Goal: Browse casually: Explore the website without a specific task or goal

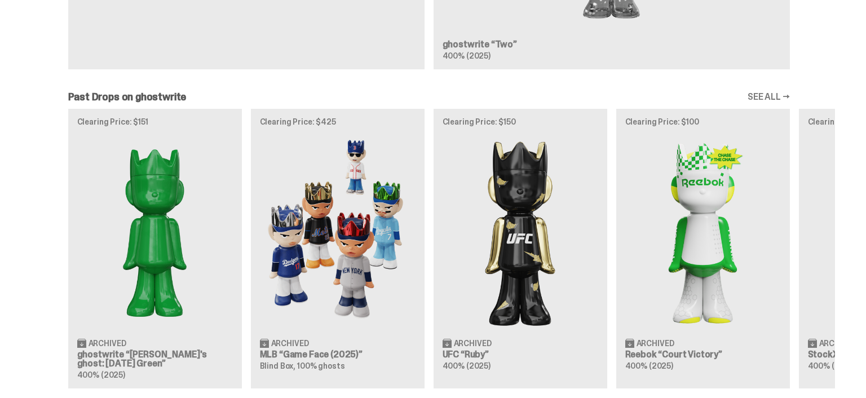
scroll to position [807, 0]
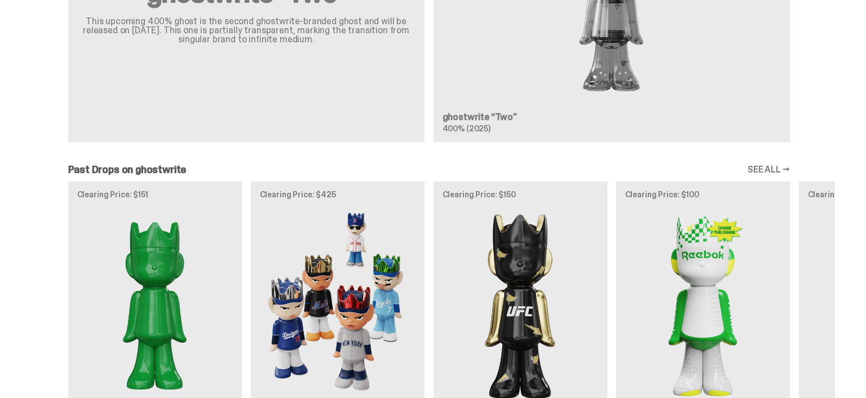
click at [777, 170] on link "SEE ALL →" at bounding box center [768, 169] width 42 height 9
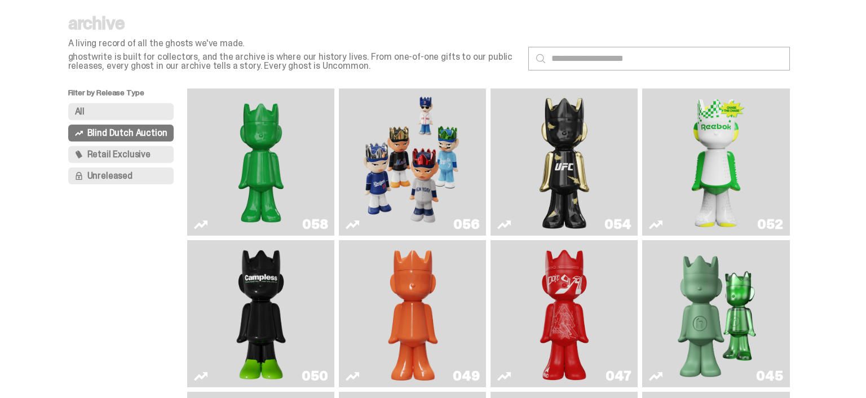
scroll to position [59, 0]
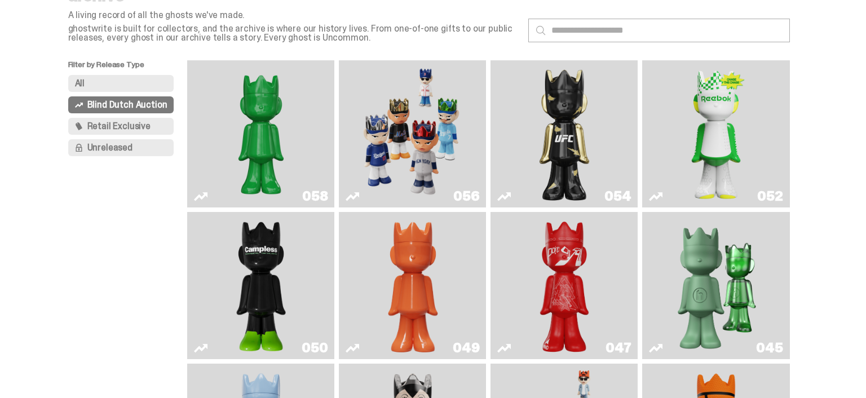
click at [121, 122] on span "Retail Exclusive" at bounding box center [118, 126] width 63 height 9
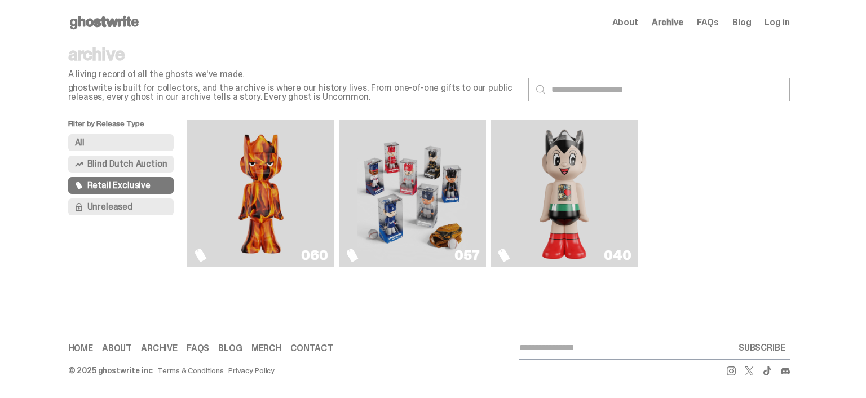
click at [419, 166] on img "Game Face (2025)" at bounding box center [412, 193] width 110 height 138
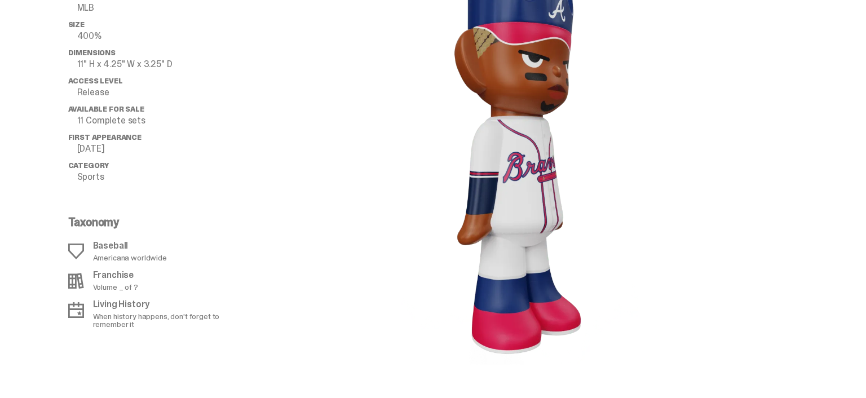
scroll to position [1190, 0]
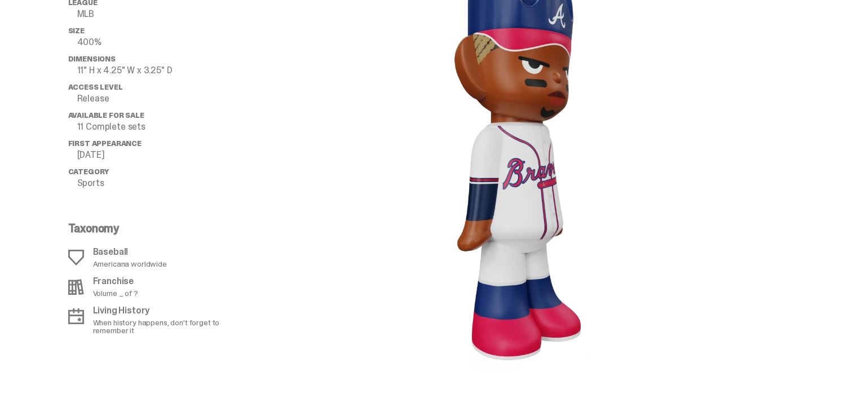
drag, startPoint x: 506, startPoint y: 131, endPoint x: 412, endPoint y: 45, distance: 127.3
click at [603, 141] on image "lottie-animation-container" at bounding box center [519, 160] width 237 height 421
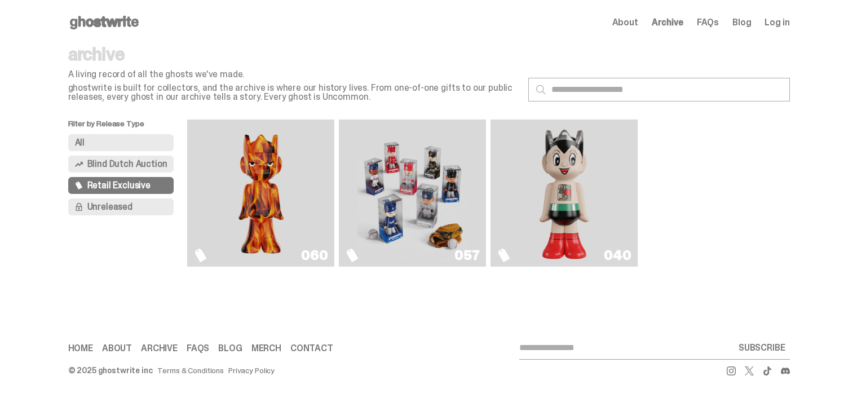
click at [128, 209] on span "Unreleased" at bounding box center [109, 206] width 45 height 9
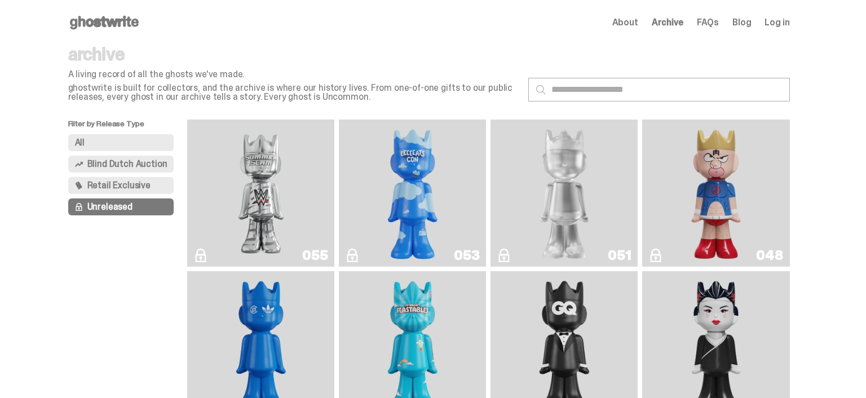
click at [294, 169] on img "I Was There SummerSlam" at bounding box center [261, 193] width 110 height 138
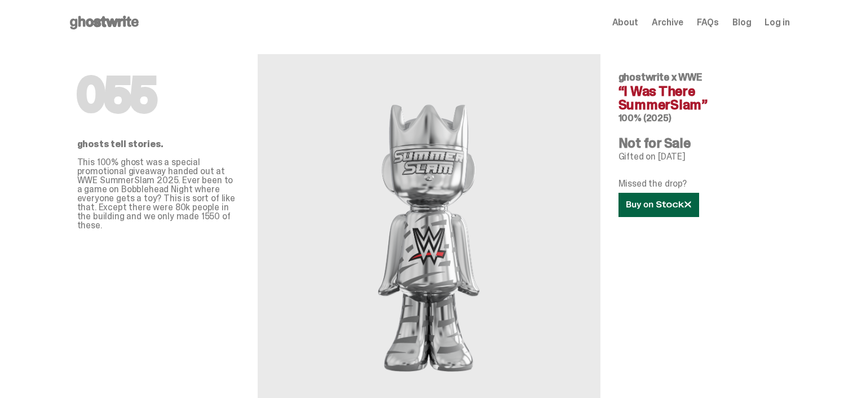
click at [675, 209] on icon at bounding box center [658, 205] width 65 height 8
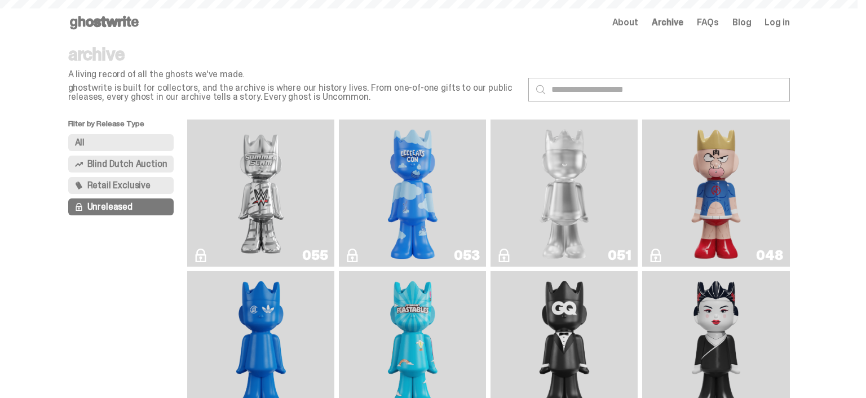
scroll to position [807, 0]
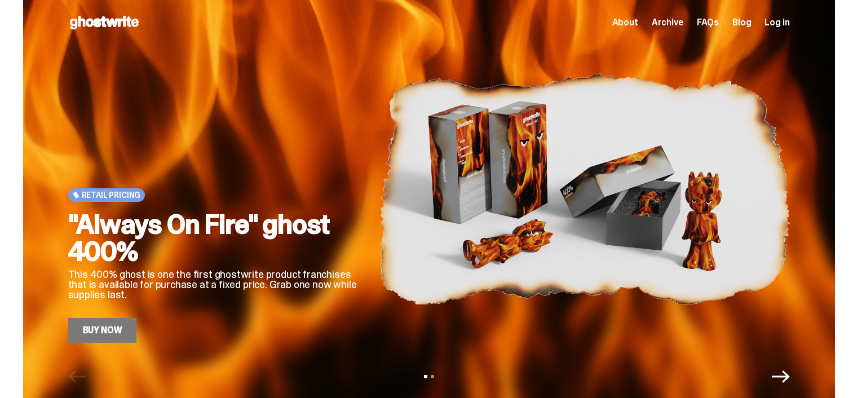
click at [125, 335] on link "Buy Now" at bounding box center [102, 330] width 69 height 25
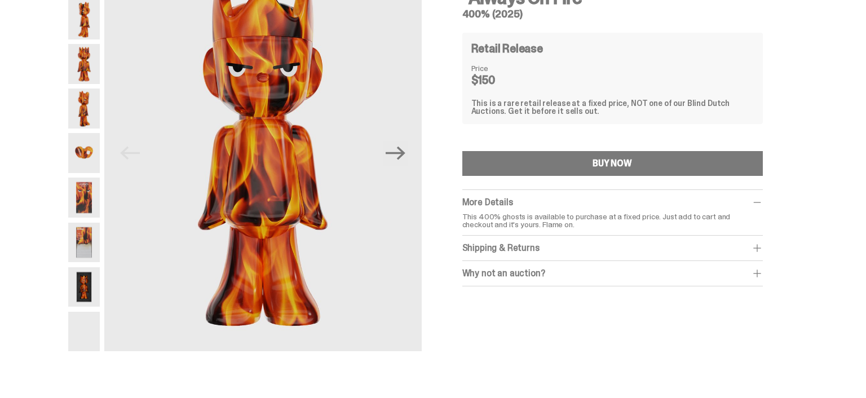
scroll to position [119, 0]
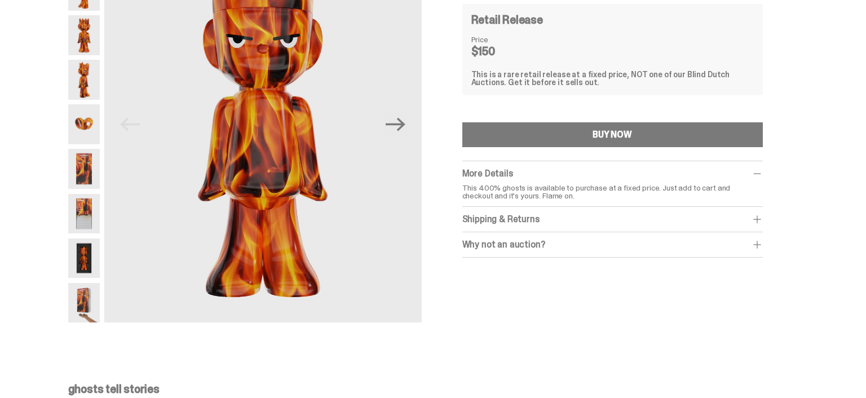
click at [758, 243] on span at bounding box center [756, 244] width 11 height 11
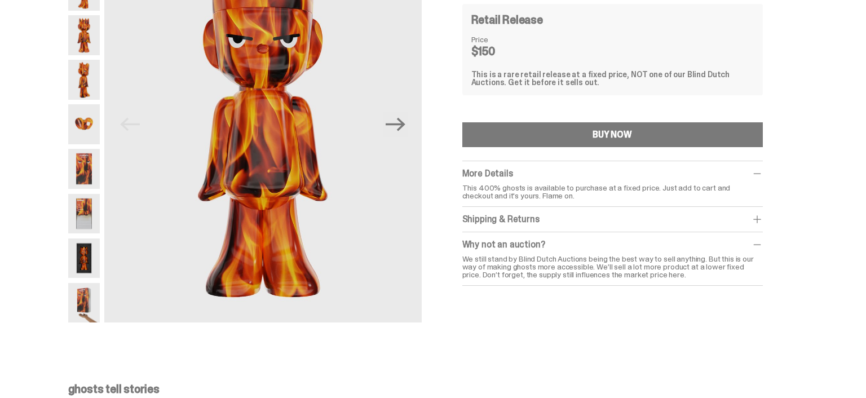
click at [763, 215] on span at bounding box center [756, 219] width 11 height 11
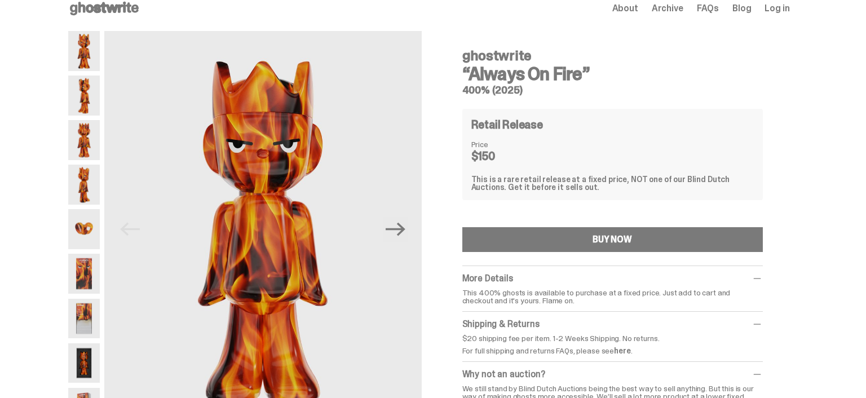
scroll to position [0, 0]
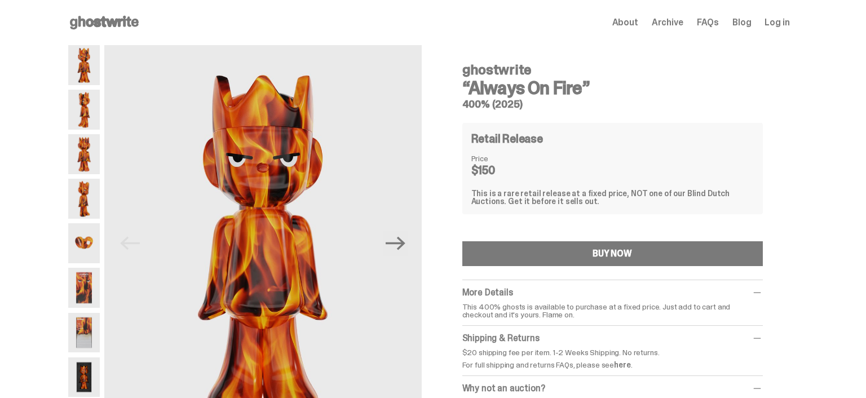
click at [75, 112] on img at bounding box center [84, 110] width 32 height 40
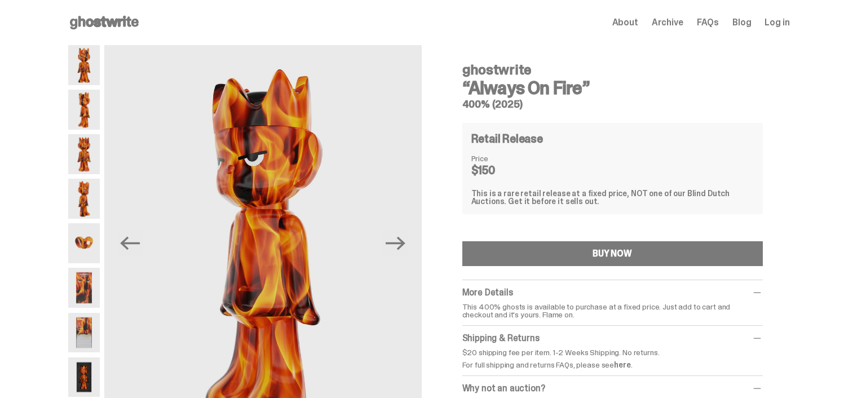
click at [91, 62] on img at bounding box center [84, 65] width 32 height 40
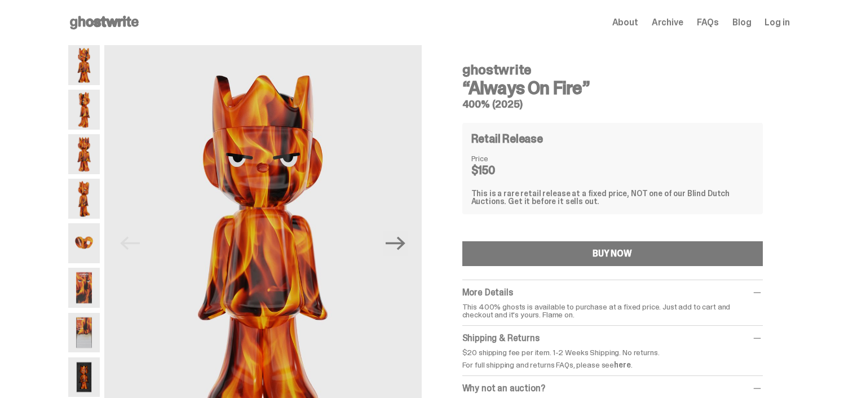
click at [96, 166] on img at bounding box center [84, 154] width 32 height 40
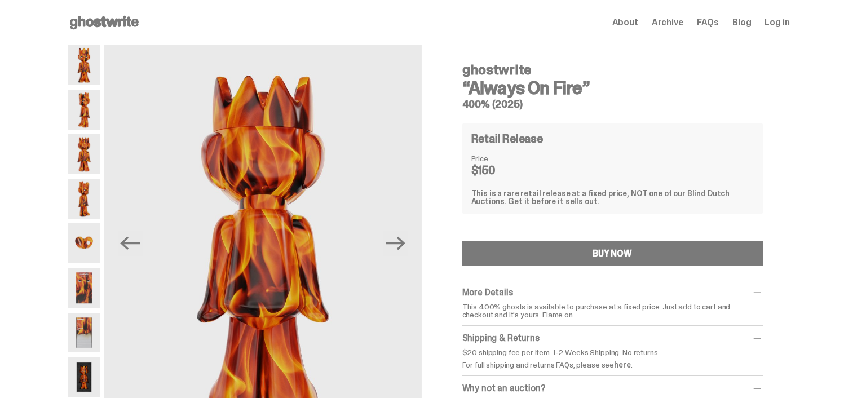
scroll to position [119, 0]
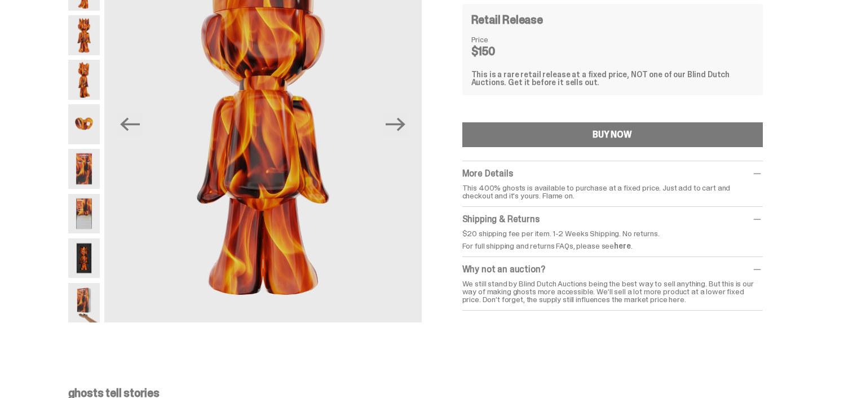
click at [96, 213] on img at bounding box center [84, 214] width 32 height 40
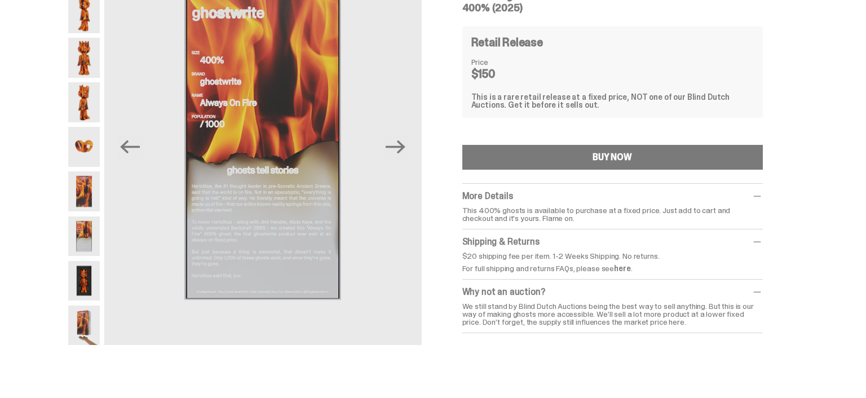
scroll to position [119, 0]
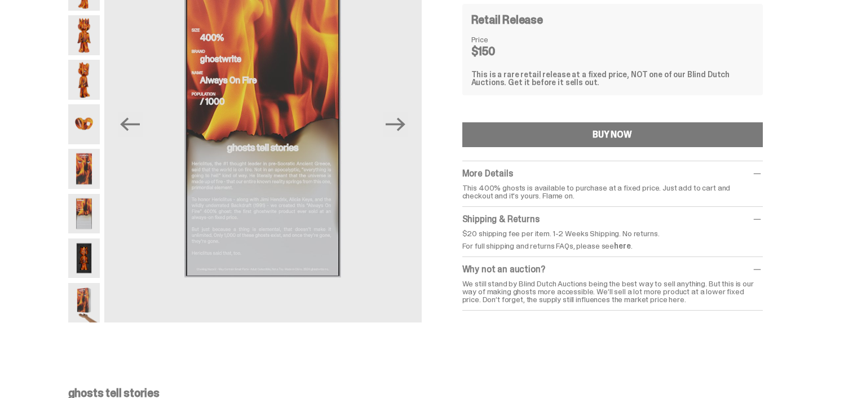
click at [85, 260] on img at bounding box center [84, 258] width 32 height 40
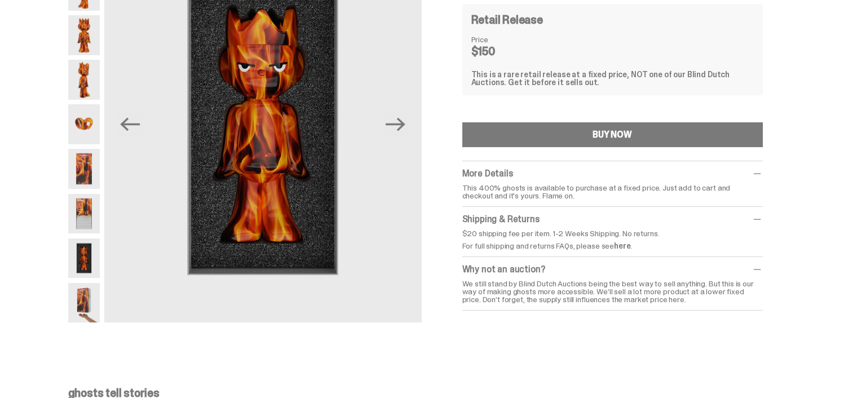
click at [91, 297] on img at bounding box center [84, 303] width 32 height 40
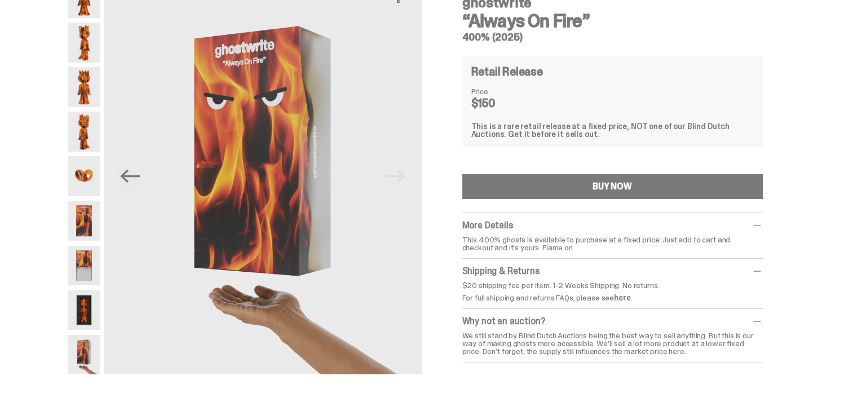
scroll to position [59, 0]
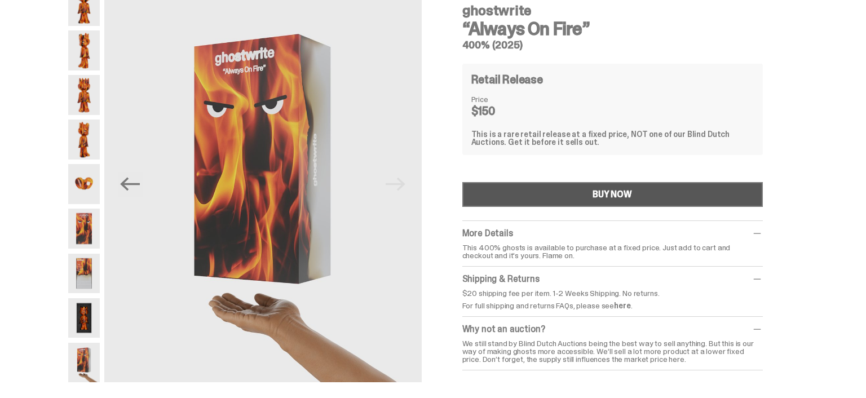
click at [619, 196] on div "BUY NOW" at bounding box center [611, 194] width 39 height 9
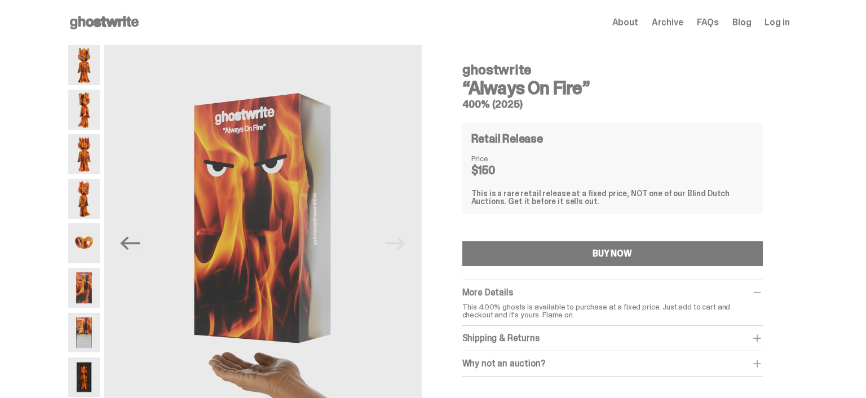
click at [635, 21] on span "About" at bounding box center [625, 22] width 26 height 9
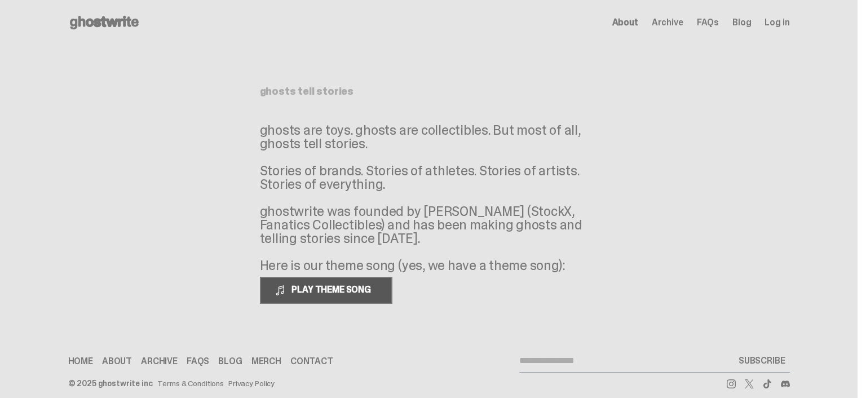
click at [358, 286] on span "PLAY THEME SONG" at bounding box center [332, 290] width 91 height 12
click at [296, 291] on span "PAUSE THEME SONG" at bounding box center [331, 290] width 89 height 12
click at [683, 23] on span "Archive" at bounding box center [668, 22] width 32 height 9
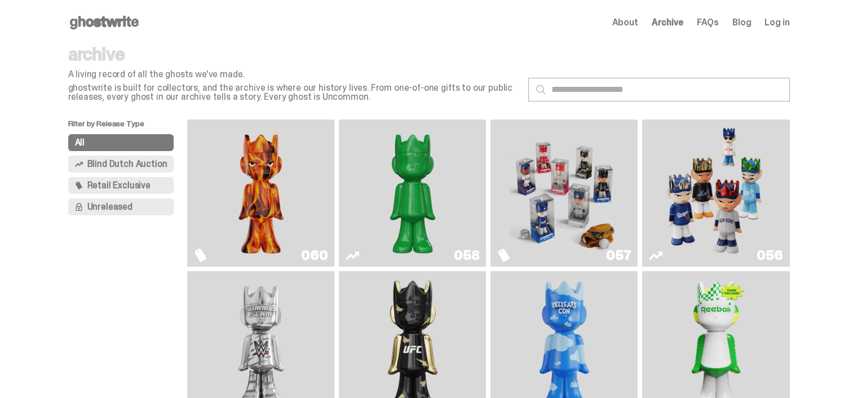
click at [438, 163] on img "Schrödinger's ghost: Sunday Green" at bounding box center [412, 193] width 110 height 138
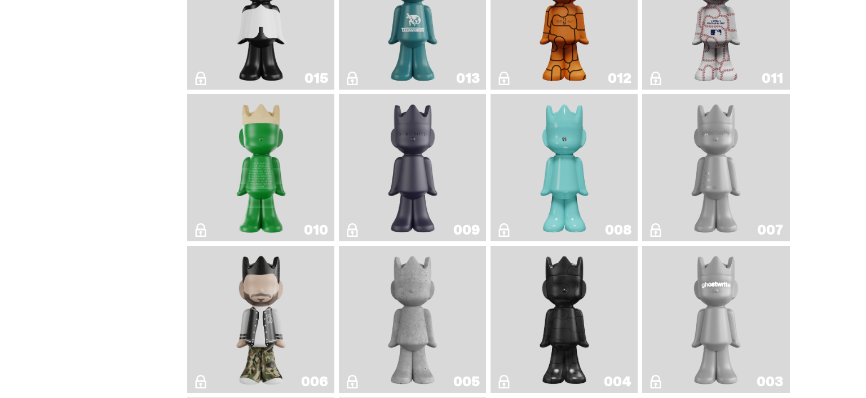
scroll to position [2092, 0]
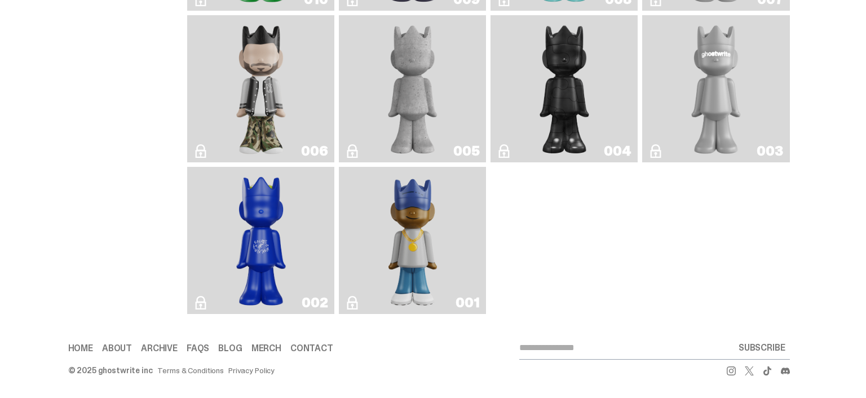
click at [395, 234] on img "Eastside Golf" at bounding box center [412, 240] width 59 height 138
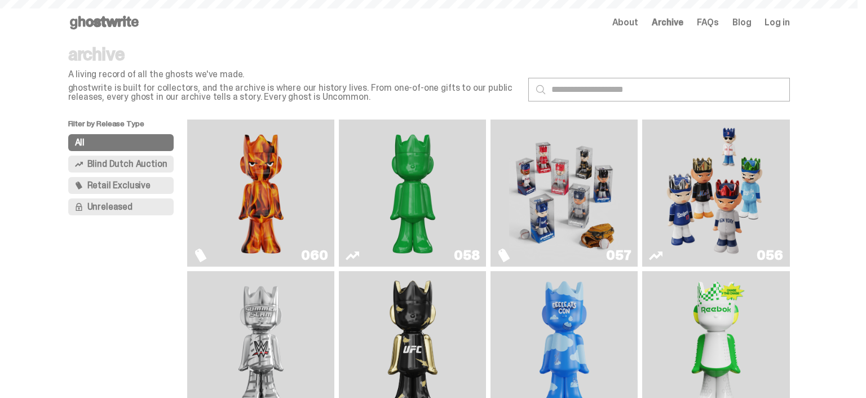
scroll to position [2092, 0]
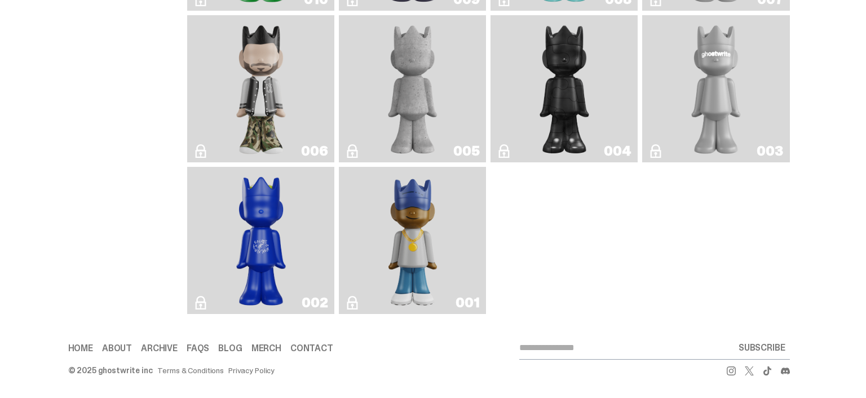
click at [262, 231] on img "Rocky's Matcha" at bounding box center [261, 240] width 60 height 138
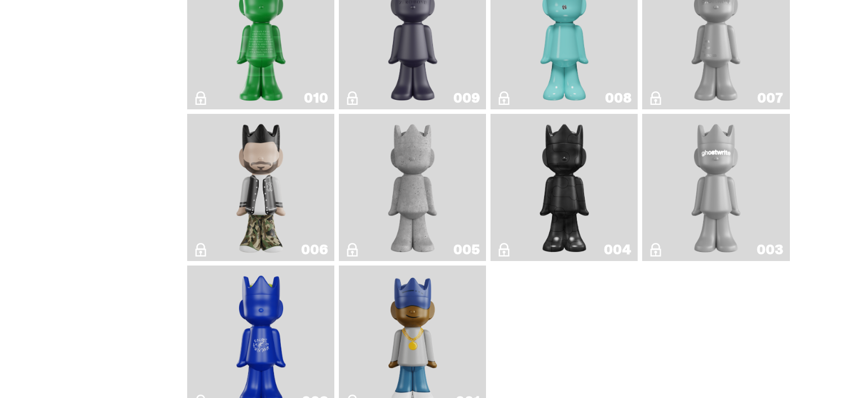
scroll to position [1973, 0]
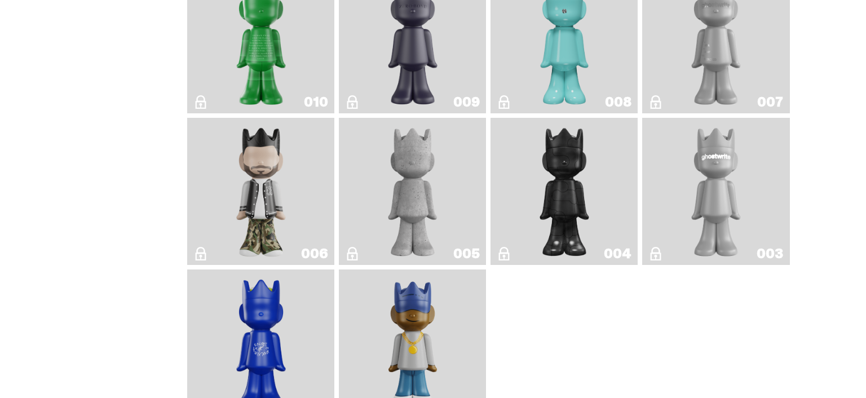
click at [736, 188] on img "ghostwriter" at bounding box center [716, 191] width 60 height 138
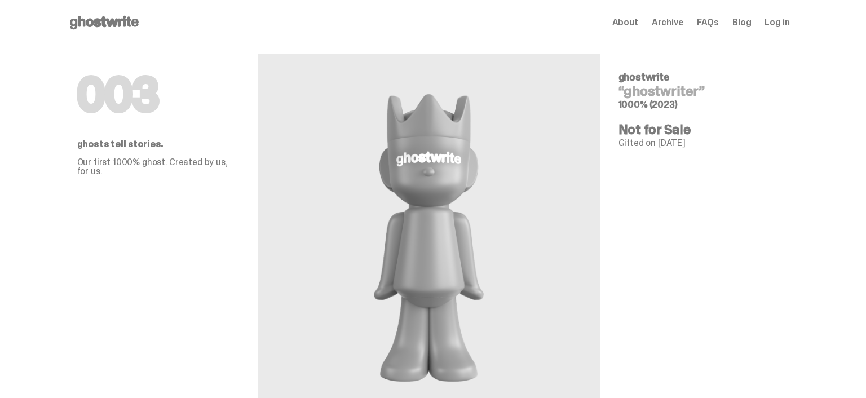
scroll to position [1973, 0]
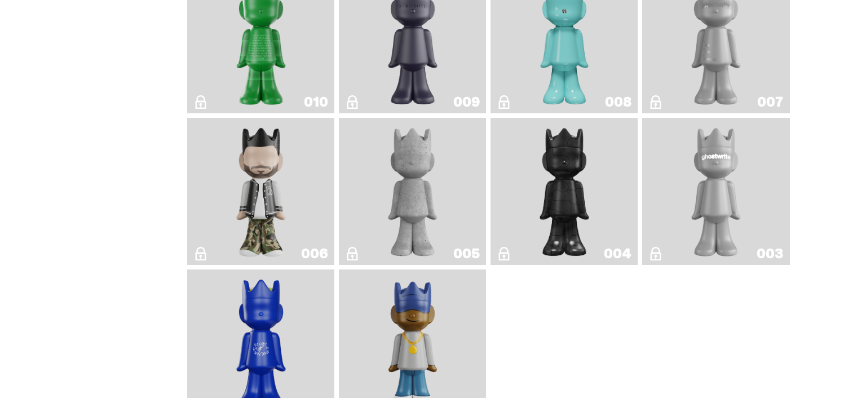
click at [241, 177] on img "Amiri" at bounding box center [261, 191] width 60 height 138
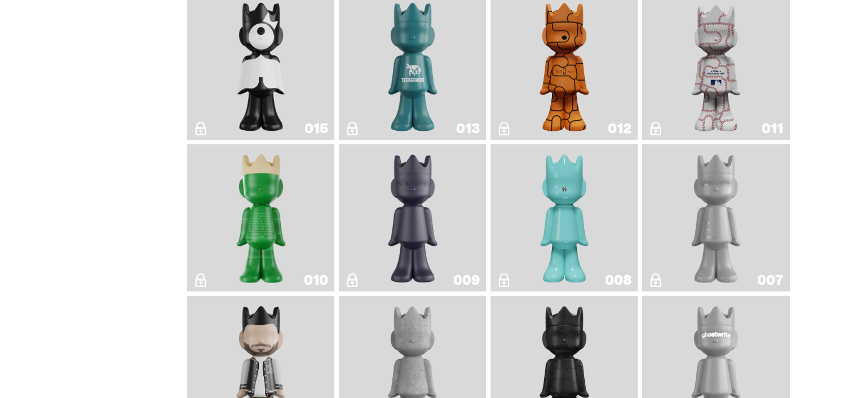
scroll to position [1675, 0]
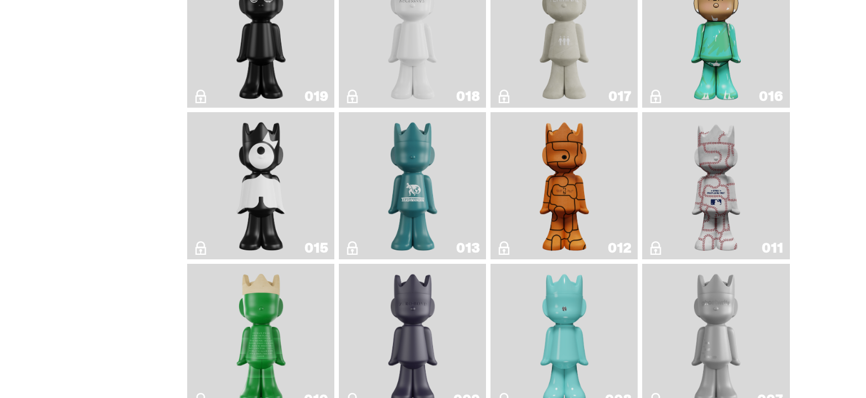
click at [711, 181] on img "Baseball" at bounding box center [715, 186] width 59 height 138
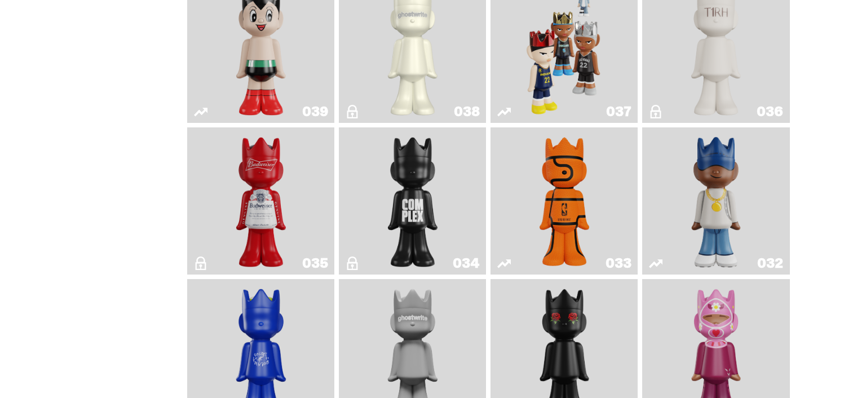
scroll to position [604, 0]
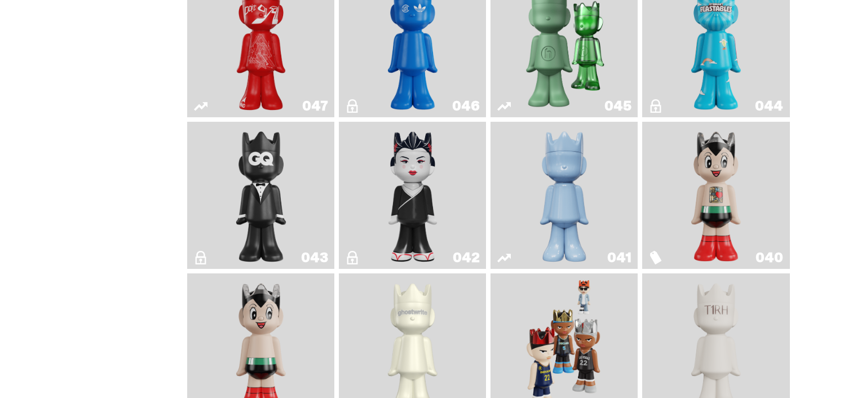
click at [771, 169] on link "040" at bounding box center [716, 195] width 134 height 138
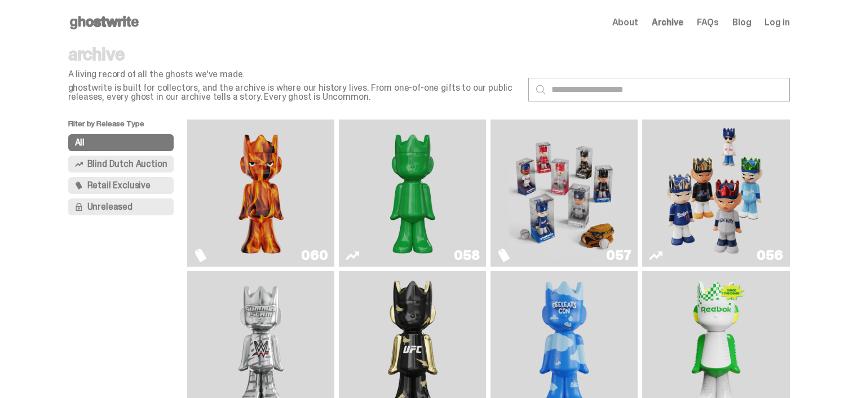
click at [671, 165] on img "Game Face (2025)" at bounding box center [716, 193] width 110 height 138
click at [144, 192] on button "Retail Exclusive" at bounding box center [121, 185] width 106 height 17
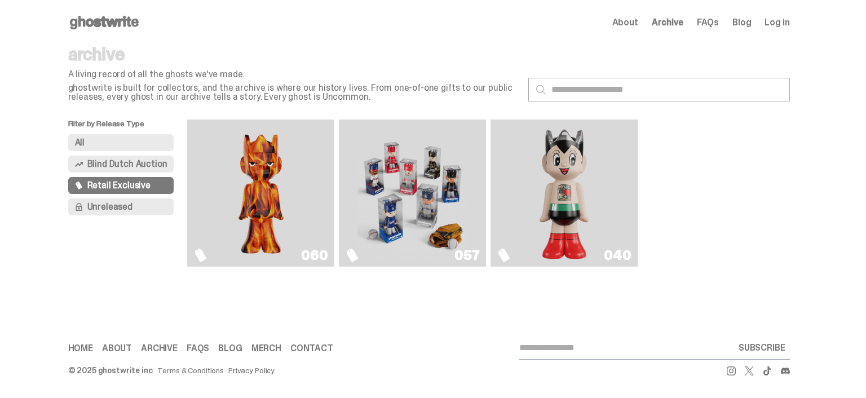
click at [420, 161] on img "Game Face (2025)" at bounding box center [412, 193] width 110 height 138
click at [580, 176] on img "Astro Boy (Heart)" at bounding box center [564, 193] width 60 height 138
click at [123, 209] on span "Unreleased" at bounding box center [109, 206] width 45 height 9
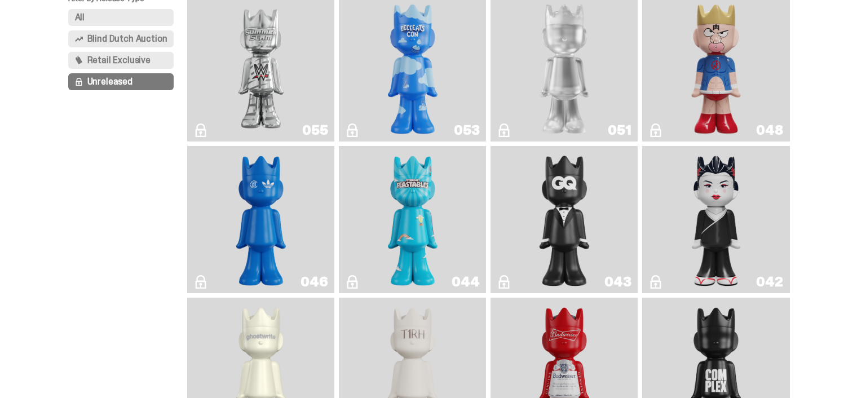
scroll to position [119, 0]
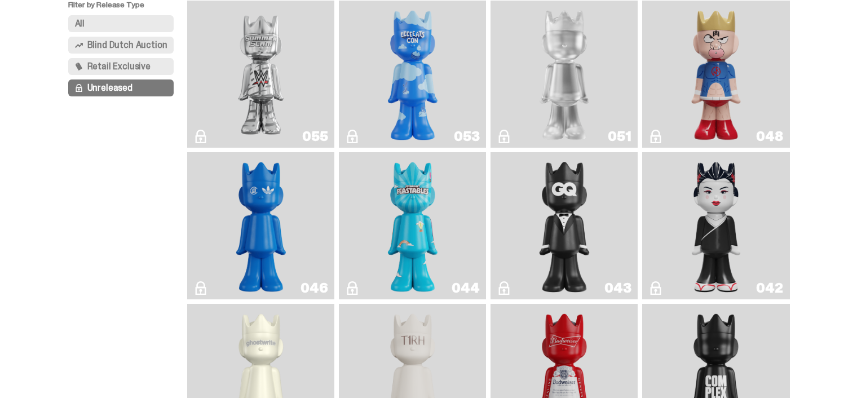
click at [418, 55] on img "ghooooost" at bounding box center [413, 74] width 60 height 138
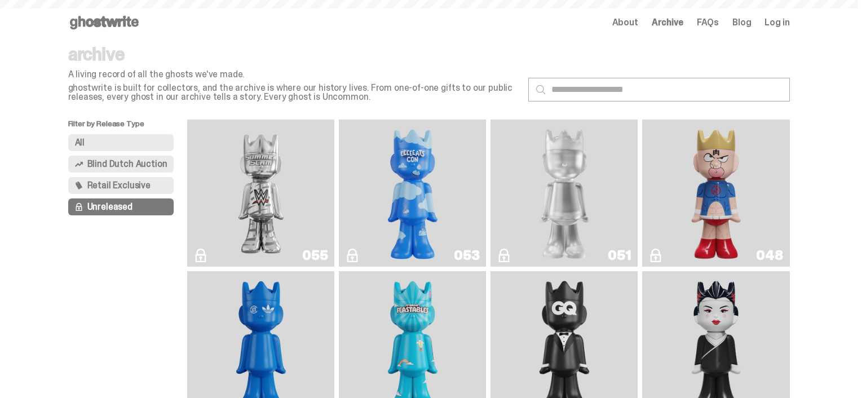
scroll to position [119, 0]
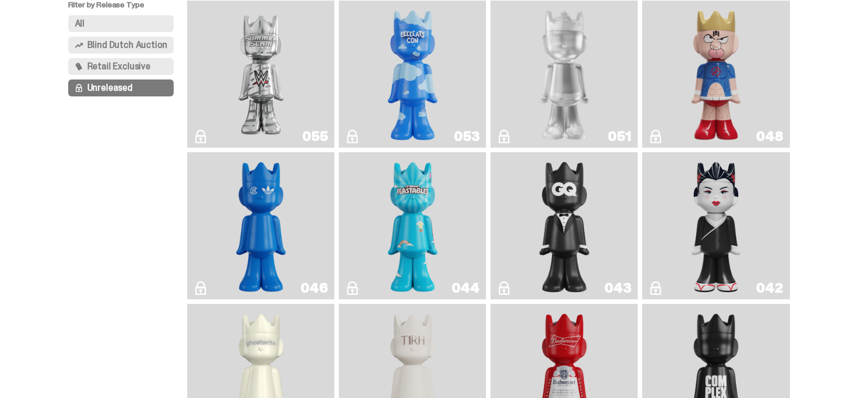
click at [296, 68] on img "I Was There SummerSlam" at bounding box center [261, 74] width 110 height 138
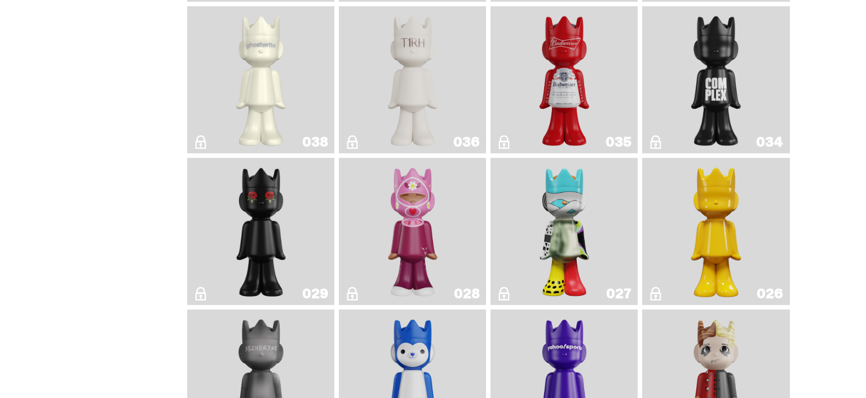
scroll to position [654, 0]
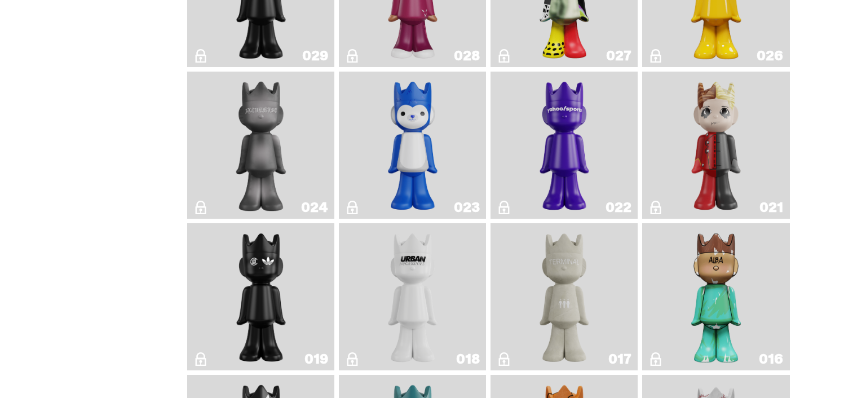
click at [556, 118] on img "Yahoo!" at bounding box center [564, 145] width 60 height 138
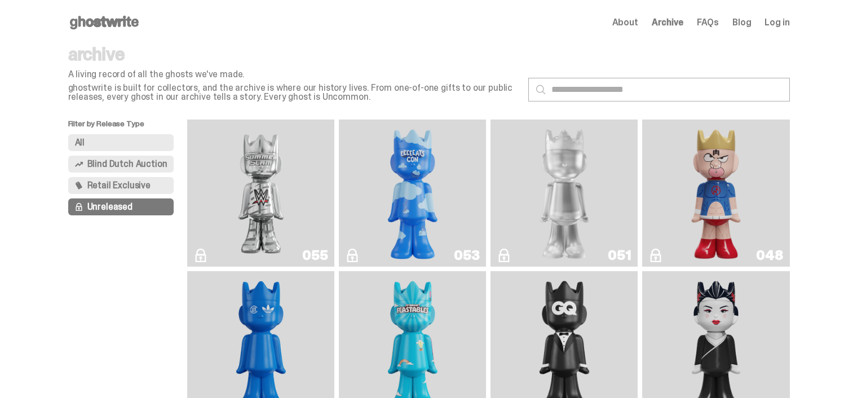
click at [751, 24] on link "Blog" at bounding box center [741, 22] width 19 height 9
